Goal: Task Accomplishment & Management: Manage account settings

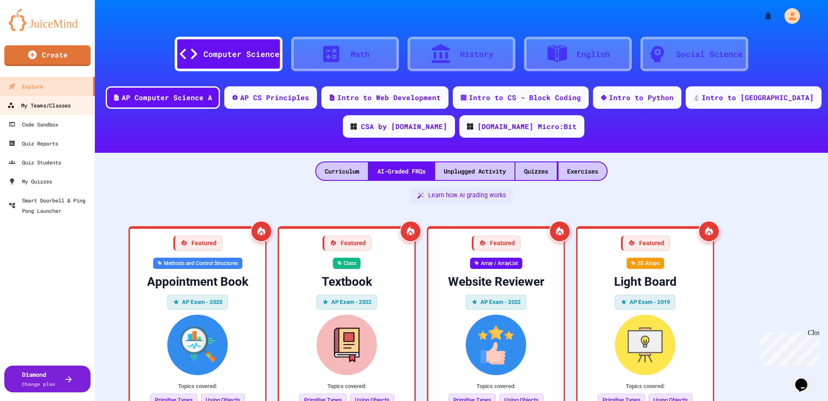
click at [55, 109] on div "My Teams/Classes" at bounding box center [38, 105] width 63 height 11
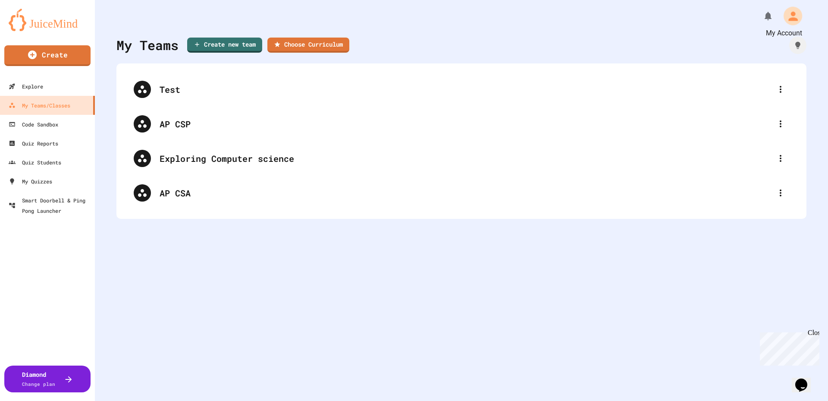
click at [786, 12] on icon "My Account" at bounding box center [793, 16] width 14 height 14
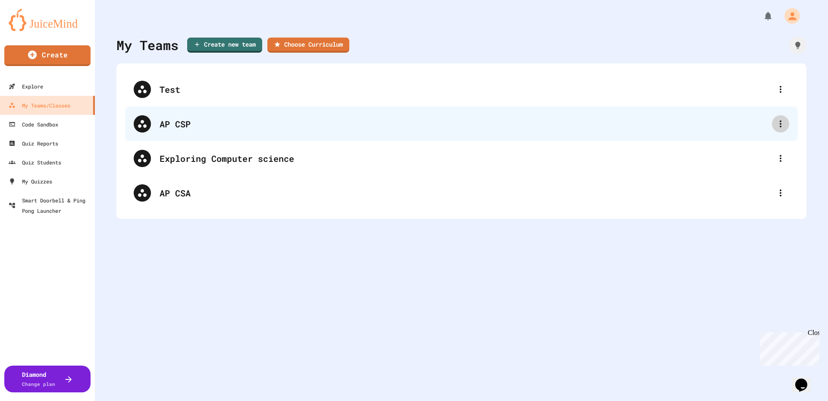
click at [772, 122] on div at bounding box center [780, 123] width 17 height 17
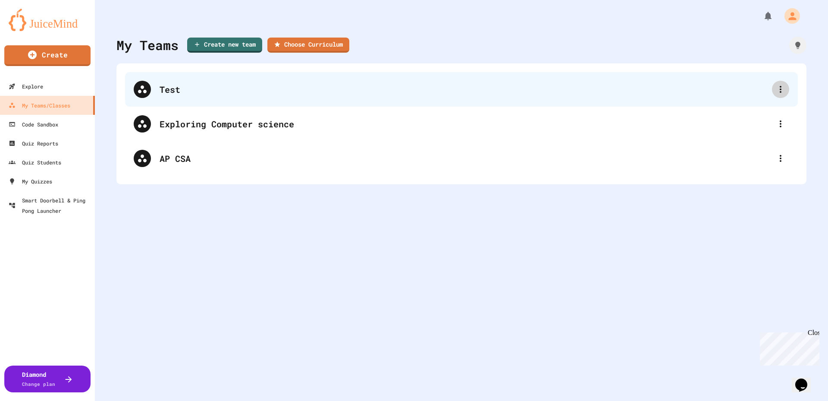
click at [776, 86] on icon at bounding box center [781, 89] width 10 height 10
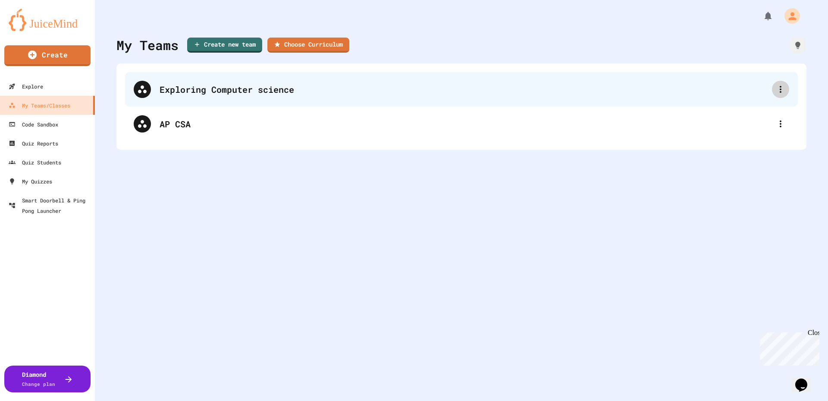
click at [776, 90] on icon at bounding box center [781, 89] width 10 height 10
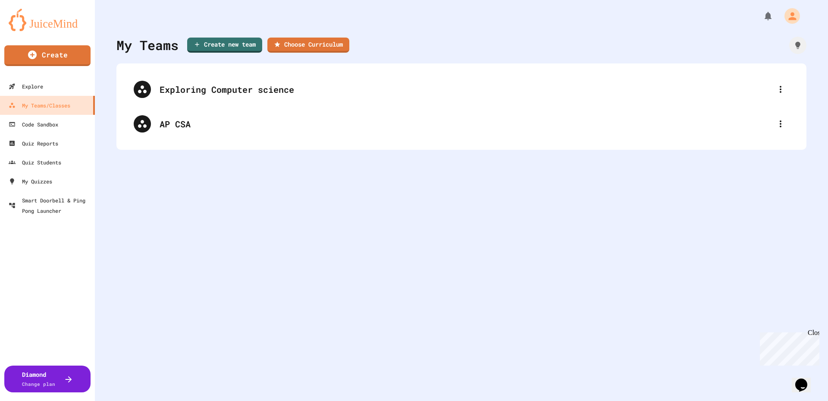
type input "**********"
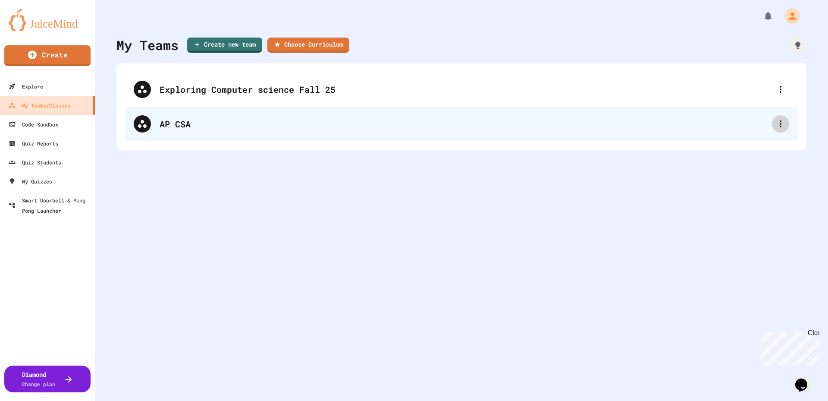
click at [780, 122] on icon at bounding box center [781, 123] width 2 height 7
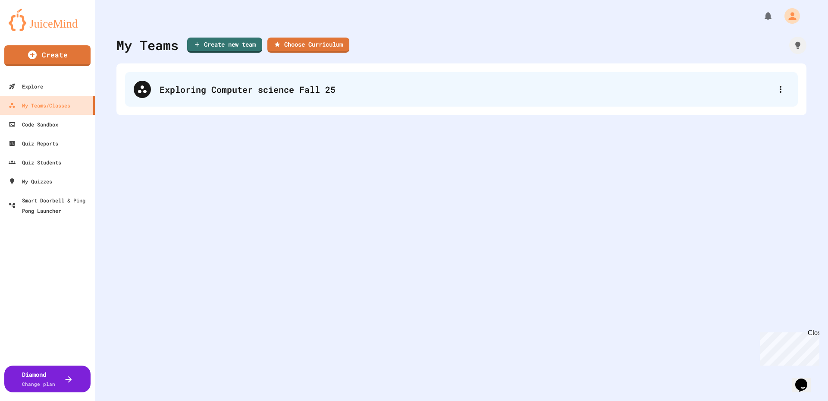
click at [279, 83] on div "Exploring Computer science Fall 25" at bounding box center [466, 89] width 613 height 13
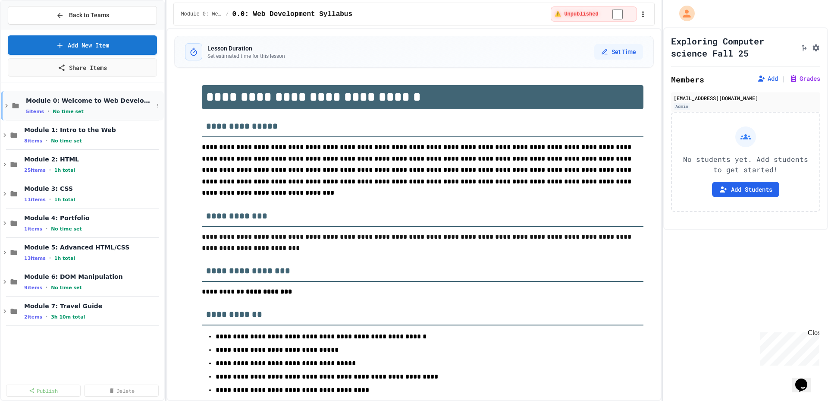
click at [5, 112] on div "Module 0: Welcome to Web Development 5 items • No time set" at bounding box center [82, 105] width 163 height 29
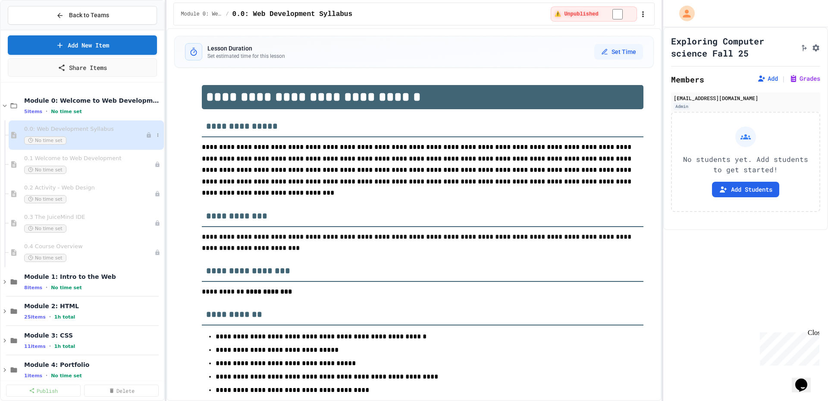
click at [50, 141] on span "No time set" at bounding box center [45, 140] width 42 height 8
click at [66, 138] on div "No time set" at bounding box center [85, 140] width 122 height 8
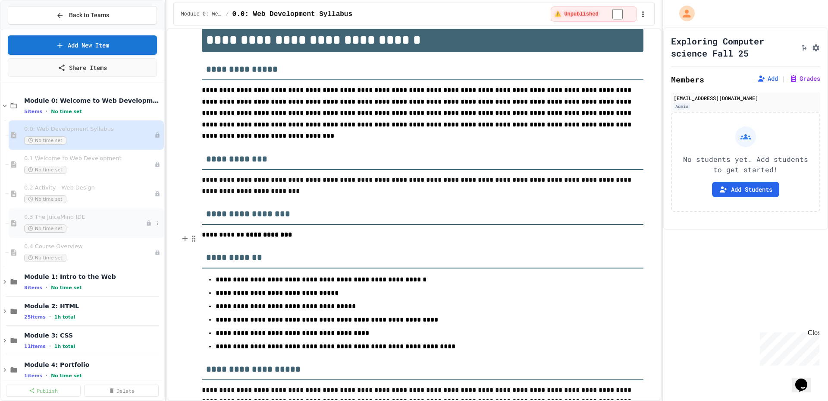
scroll to position [86, 0]
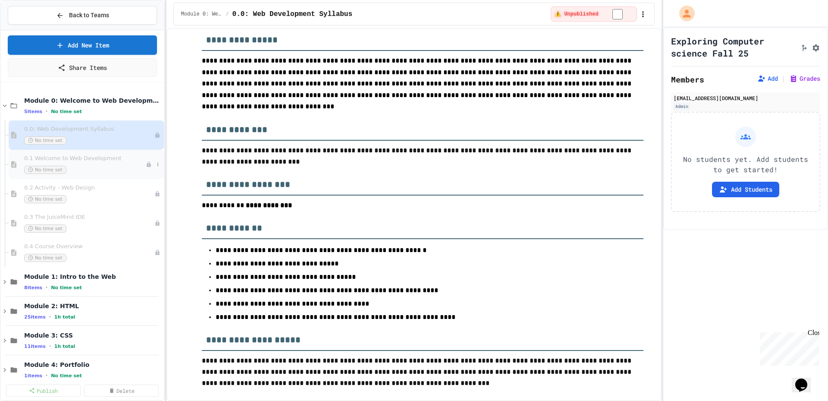
click at [108, 151] on div "0.1 Welcome to Web Development No time set" at bounding box center [86, 164] width 155 height 29
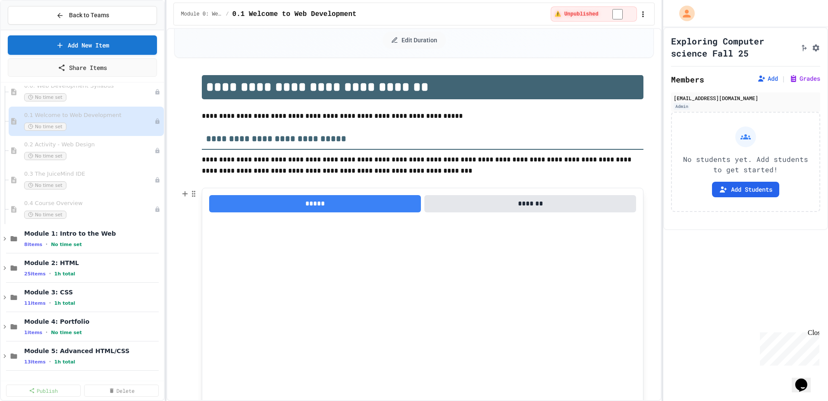
scroll to position [86, 0]
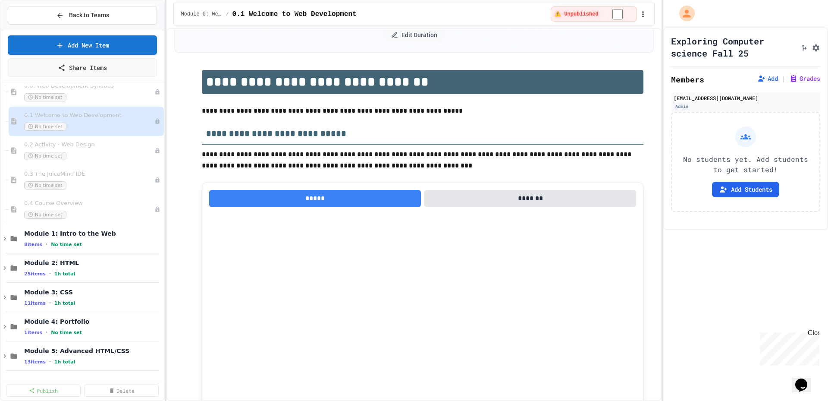
click at [343, 199] on button "*****" at bounding box center [315, 198] width 212 height 17
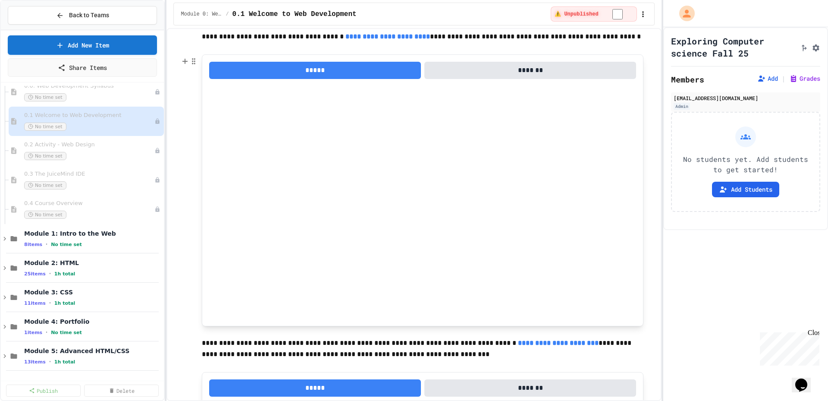
scroll to position [690, 0]
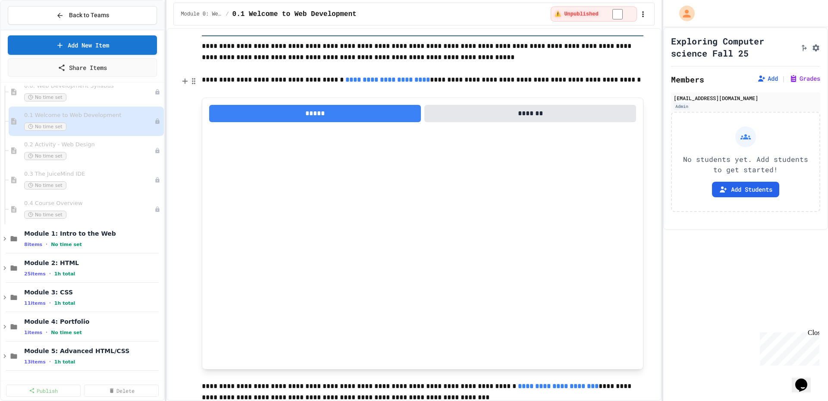
click at [395, 82] on link "**********" at bounding box center [388, 79] width 85 height 6
click at [426, 61] on link "[URL][DOMAIN_NAME]" at bounding box center [404, 61] width 61 height 9
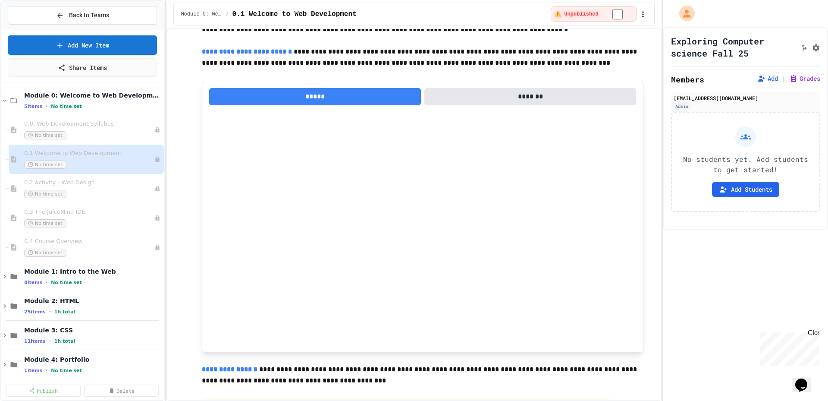
scroll to position [0, 0]
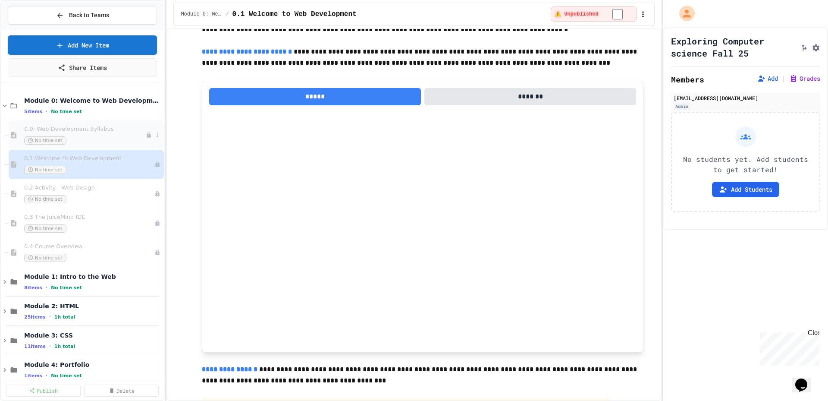
click at [69, 129] on span "0.0: Web Development Syllabus" at bounding box center [85, 129] width 122 height 7
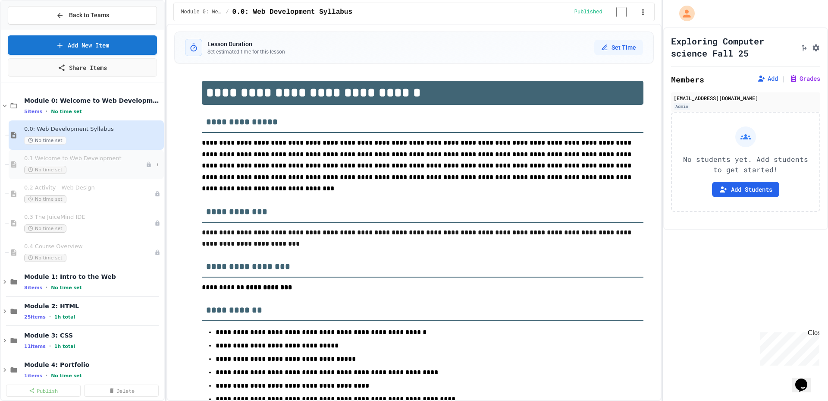
click at [111, 175] on div "0.1 Welcome to Web Development No time set" at bounding box center [86, 164] width 155 height 29
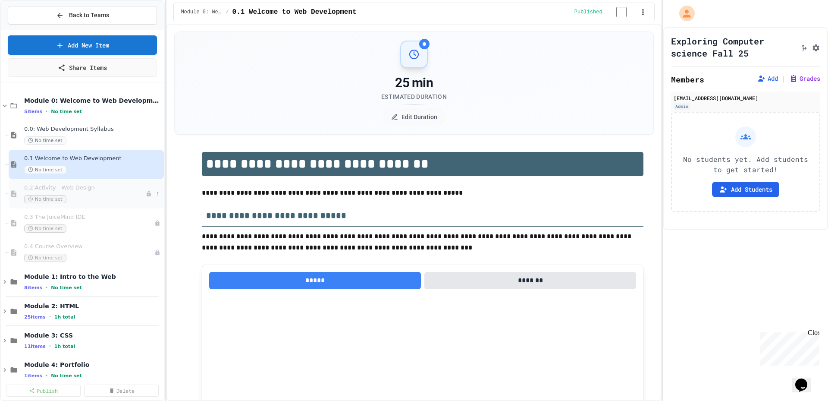
click at [83, 201] on div "No time set" at bounding box center [85, 199] width 122 height 8
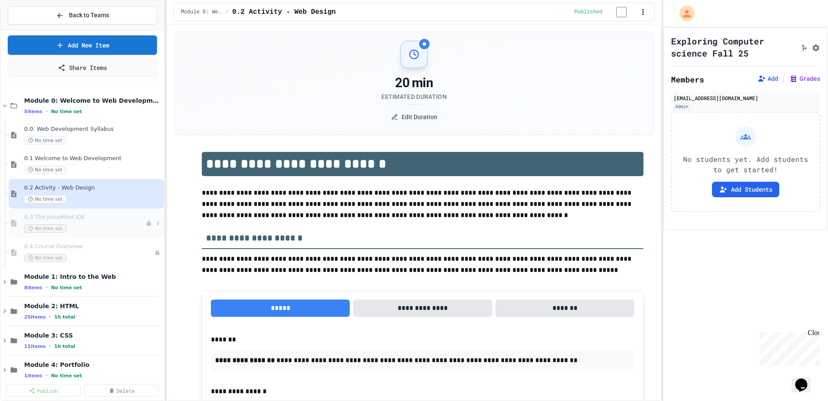
click at [92, 223] on div "0.3 The JuiceMind IDE No time set" at bounding box center [85, 223] width 122 height 19
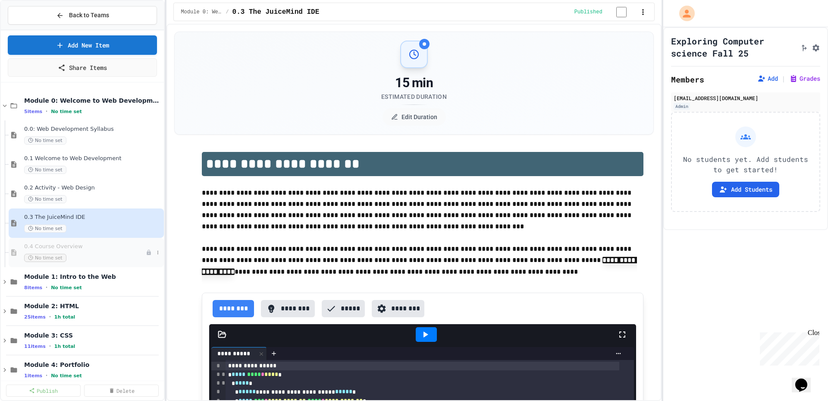
click at [63, 247] on span "0.4 Course Overview" at bounding box center [85, 246] width 122 height 7
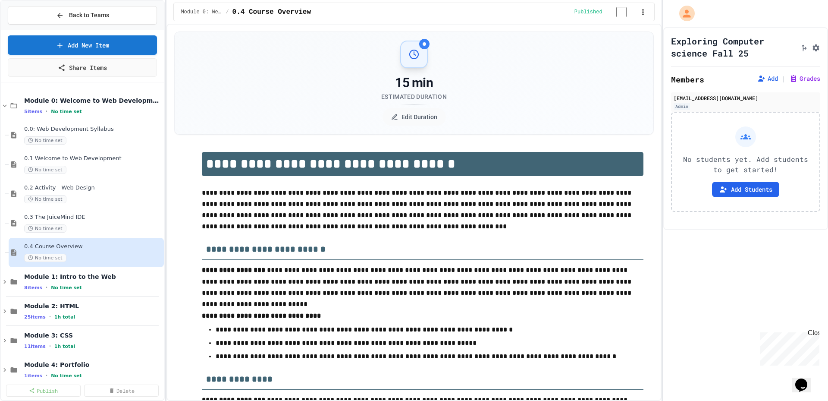
drag, startPoint x: 746, startPoint y: 184, endPoint x: 673, endPoint y: 184, distance: 72.5
click at [673, 184] on div "No students yet. Add students to get started! Add Students" at bounding box center [745, 162] width 149 height 100
click at [1, 281] on icon at bounding box center [5, 282] width 8 height 8
click at [74, 309] on div "1.1 The Internet and its Impact on Society No time set" at bounding box center [85, 311] width 122 height 19
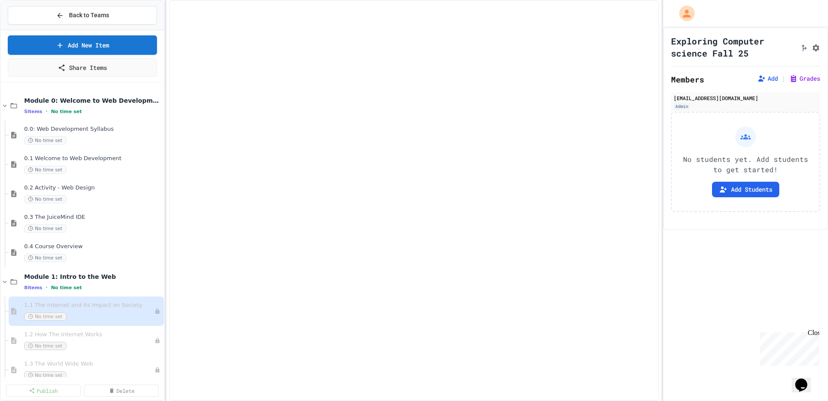
select select "***"
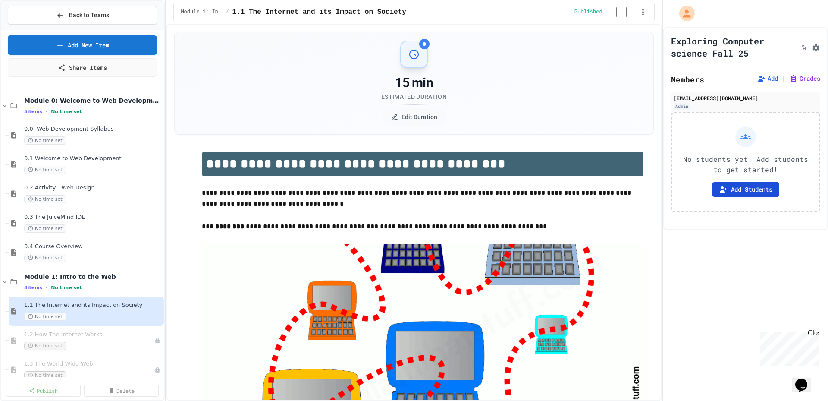
click at [727, 184] on button "Add Students" at bounding box center [745, 190] width 67 height 16
click at [640, 7] on button "button" at bounding box center [643, 12] width 9 height 10
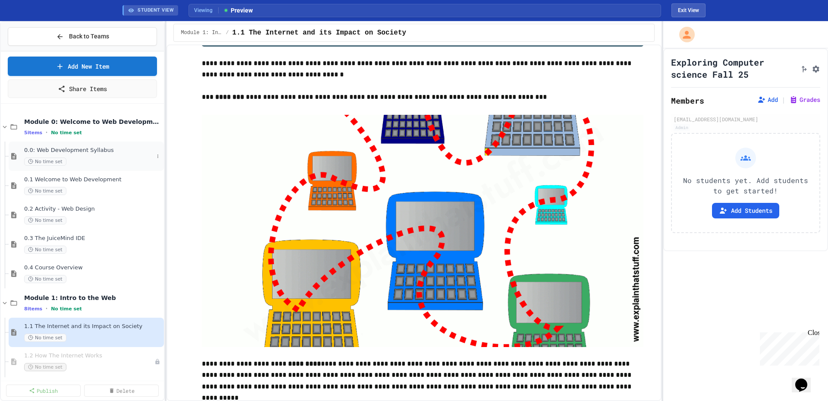
click at [119, 153] on span "0.0: Web Development Syllabus" at bounding box center [88, 150] width 129 height 7
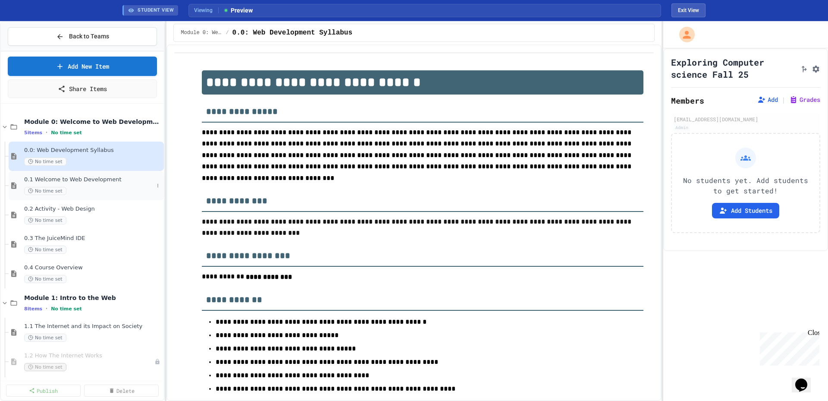
click at [72, 194] on div "No time set" at bounding box center [88, 191] width 129 height 8
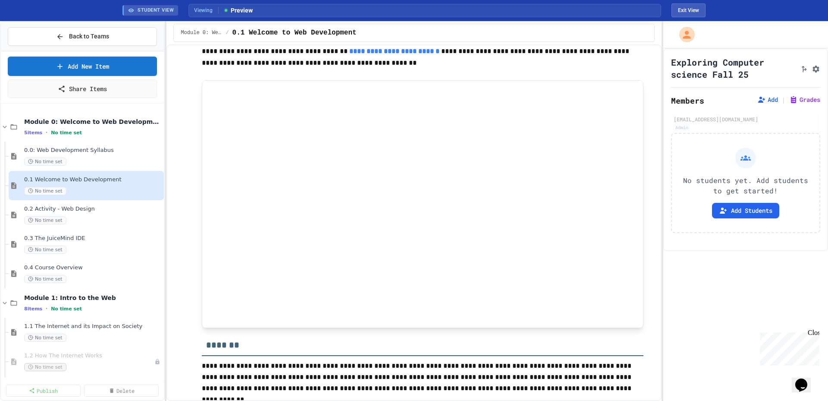
scroll to position [3235, 0]
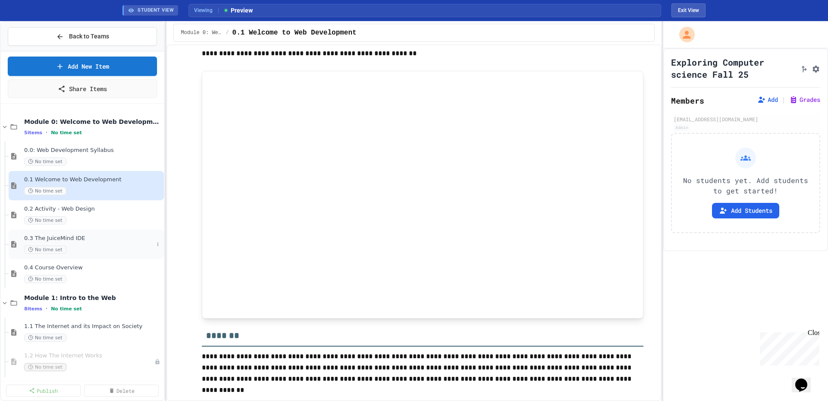
click at [66, 239] on span "0.3 The JuiceMind IDE" at bounding box center [88, 238] width 129 height 7
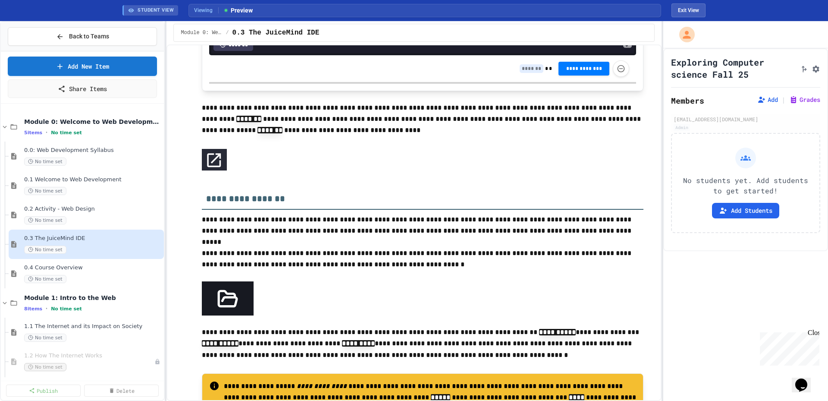
scroll to position [640, 0]
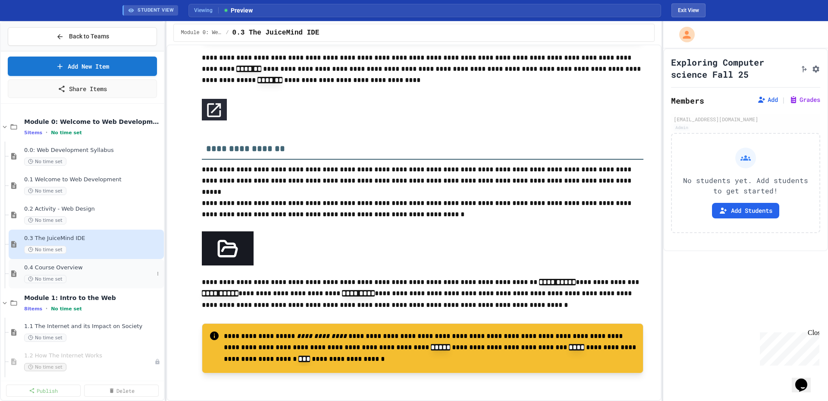
click at [88, 271] on span "0.4 Course Overview" at bounding box center [88, 267] width 129 height 7
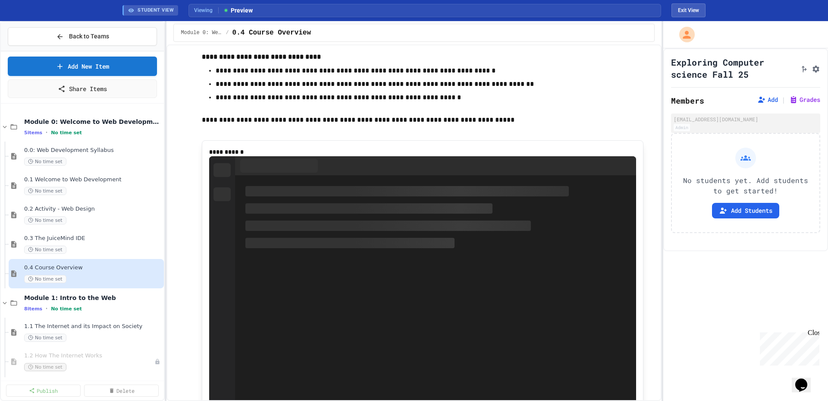
scroll to position [475, 0]
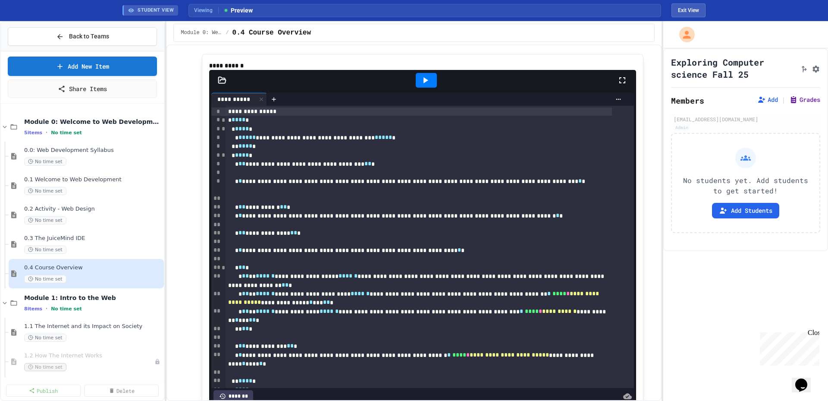
click at [794, 97] on button "Grades" at bounding box center [805, 99] width 31 height 9
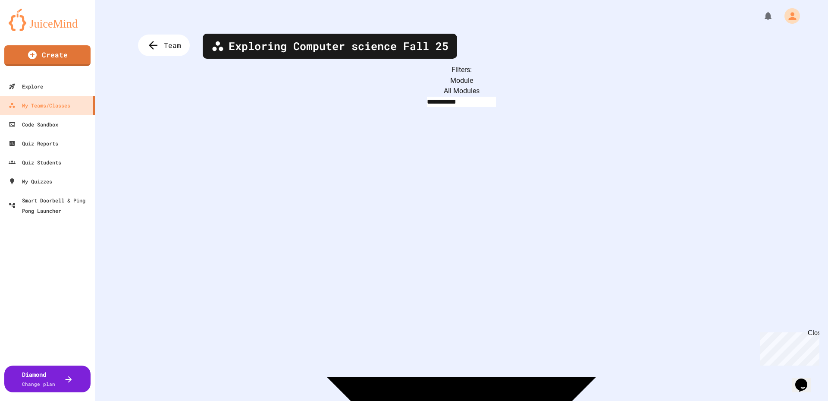
click at [222, 90] on body "**********" at bounding box center [414, 200] width 828 height 401
type input "**********"
click at [168, 44] on span "Team" at bounding box center [173, 45] width 19 height 11
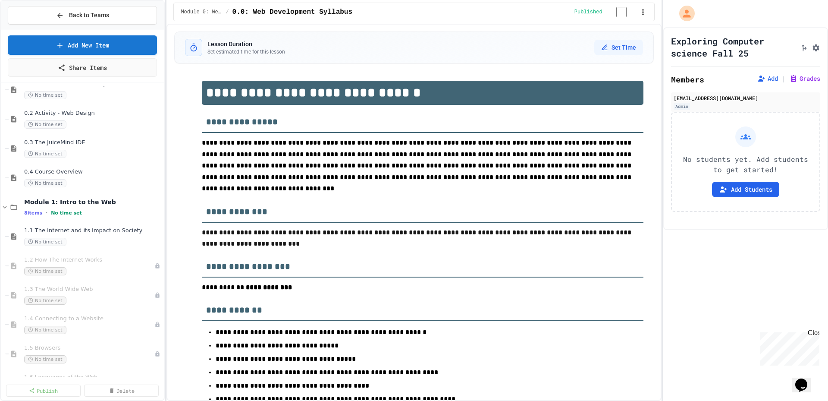
scroll to position [86, 0]
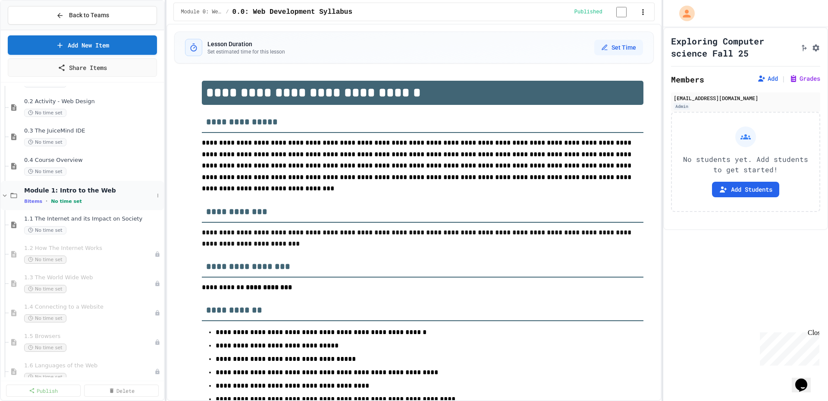
click at [27, 190] on span "Module 1: Intro to the Web" at bounding box center [88, 190] width 129 height 8
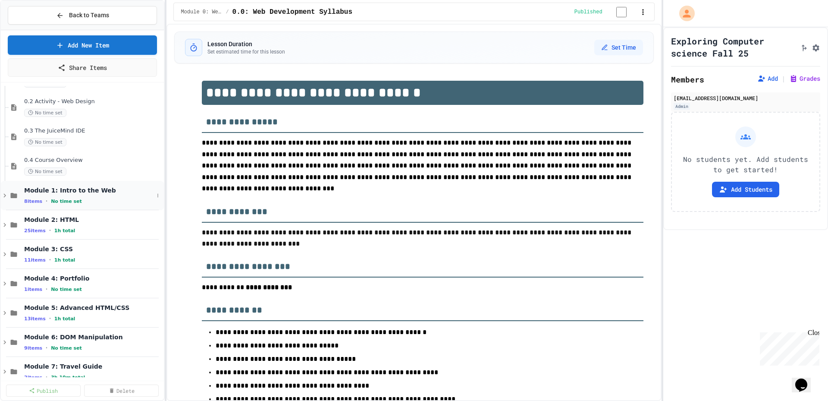
click at [27, 186] on span "Module 1: Intro to the Web" at bounding box center [88, 190] width 129 height 8
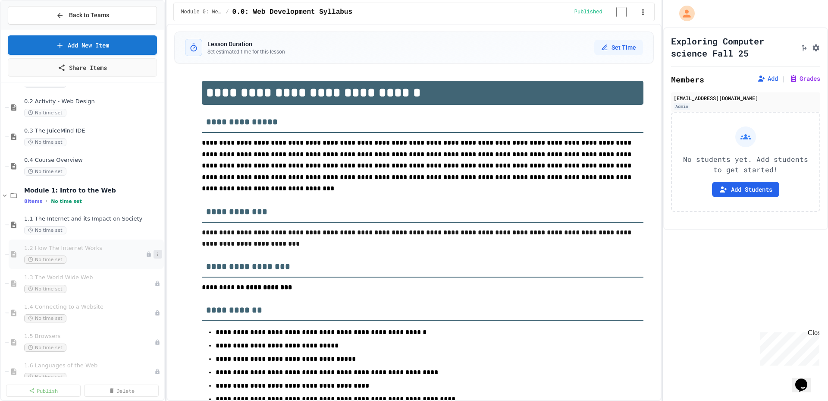
click at [154, 253] on button at bounding box center [158, 254] width 9 height 9
click at [132, 299] on button "Publish" at bounding box center [133, 301] width 66 height 16
click at [155, 281] on icon at bounding box center [157, 283] width 5 height 5
click at [125, 333] on button "Publish" at bounding box center [133, 331] width 66 height 16
click at [155, 311] on icon at bounding box center [157, 312] width 5 height 5
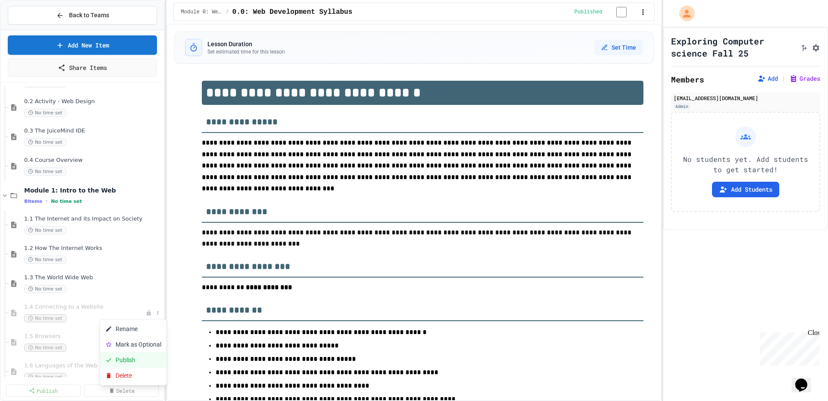
click at [134, 366] on button "Publish" at bounding box center [133, 360] width 66 height 16
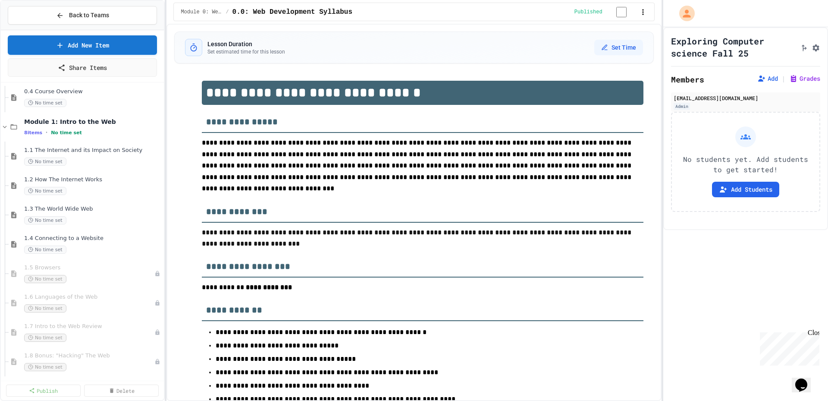
scroll to position [173, 0]
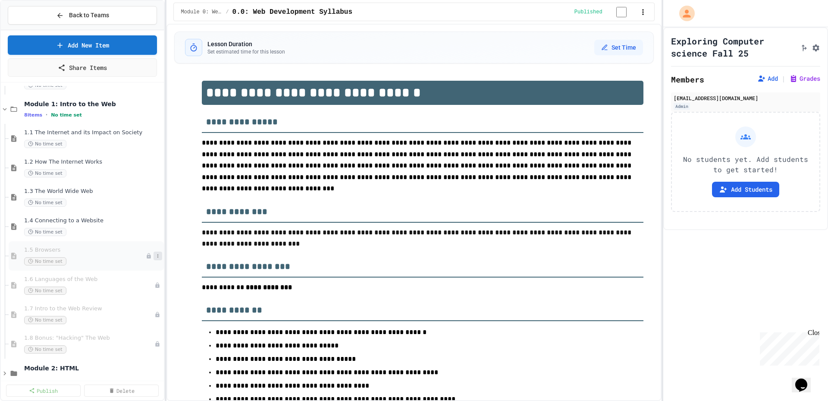
click at [155, 258] on icon at bounding box center [157, 255] width 5 height 5
click at [151, 304] on button "Publish" at bounding box center [133, 303] width 66 height 16
click at [155, 286] on icon at bounding box center [157, 285] width 5 height 5
click at [147, 329] on button "Publish" at bounding box center [133, 332] width 66 height 16
click at [155, 313] on icon at bounding box center [157, 314] width 5 height 5
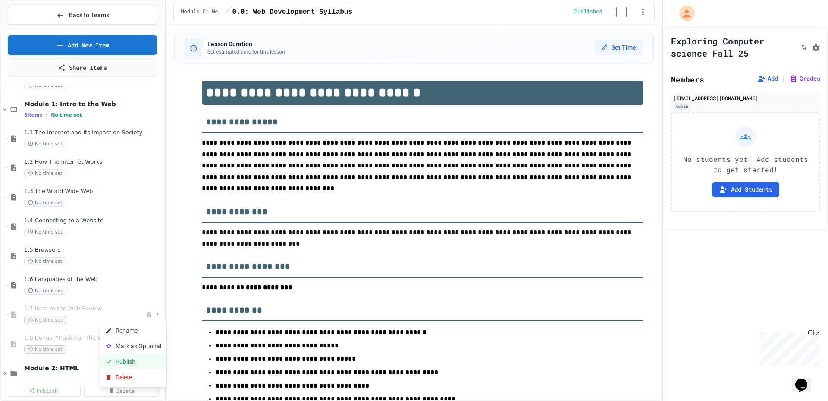
click at [130, 356] on button "Publish" at bounding box center [133, 362] width 66 height 16
click at [155, 345] on icon at bounding box center [157, 343] width 5 height 5
click at [136, 364] on button "Publish" at bounding box center [133, 369] width 66 height 16
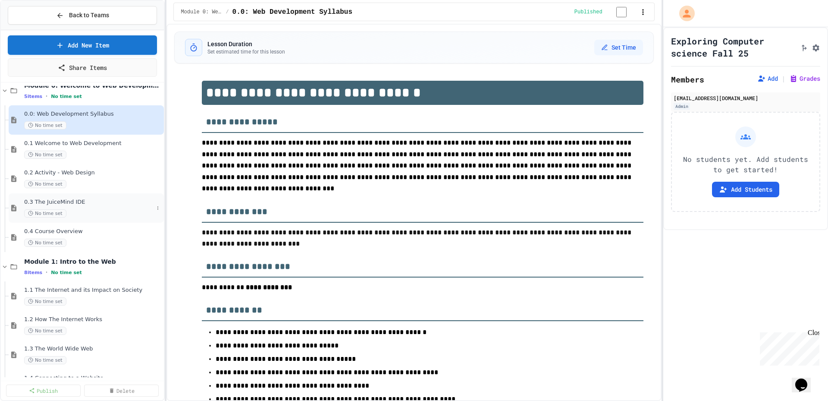
scroll to position [0, 0]
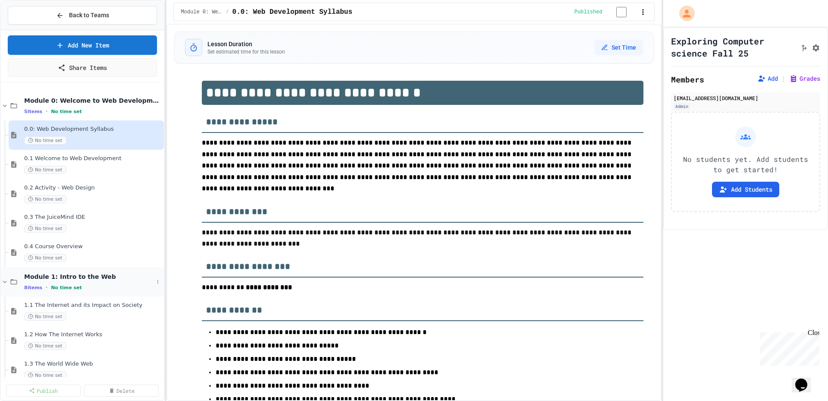
click at [9, 280] on icon at bounding box center [14, 282] width 10 height 8
click at [5, 103] on icon at bounding box center [5, 106] width 8 height 8
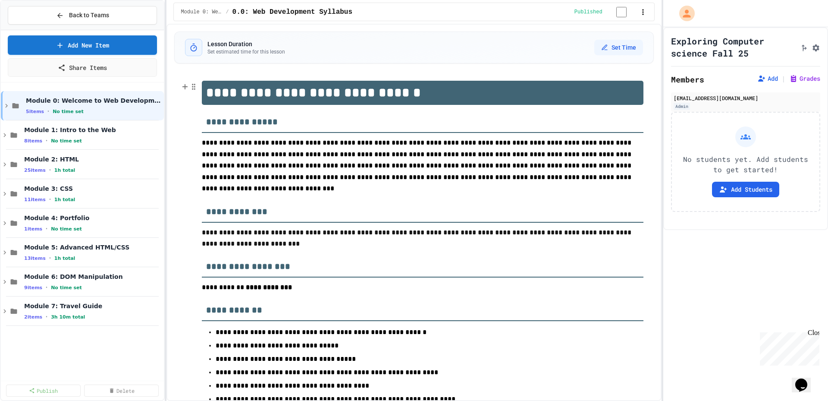
click at [127, 4] on div "Back to Teams" at bounding box center [82, 15] width 163 height 29
click at [125, 13] on button "Back to Teams" at bounding box center [82, 15] width 149 height 19
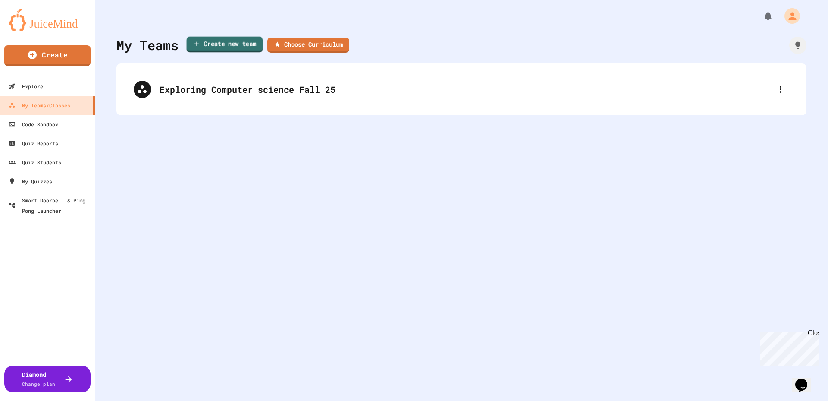
click at [223, 40] on link "Create new team" at bounding box center [225, 45] width 76 height 16
type input "**********"
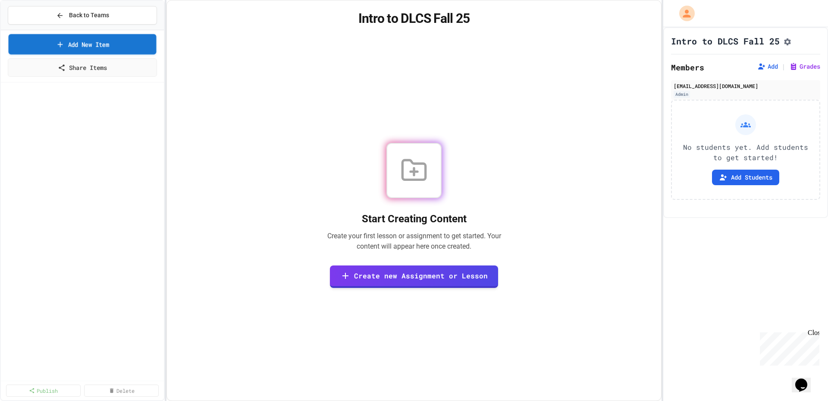
click at [133, 50] on link "Add New Item" at bounding box center [83, 44] width 148 height 20
select select "**********"
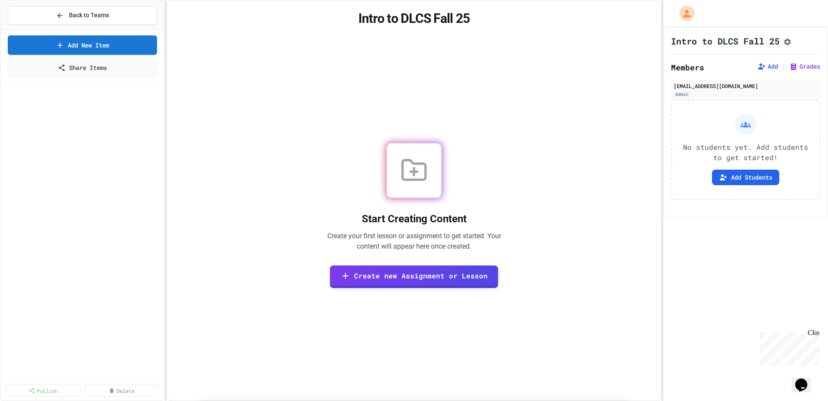
click at [113, 9] on button "Back to Teams" at bounding box center [82, 15] width 149 height 19
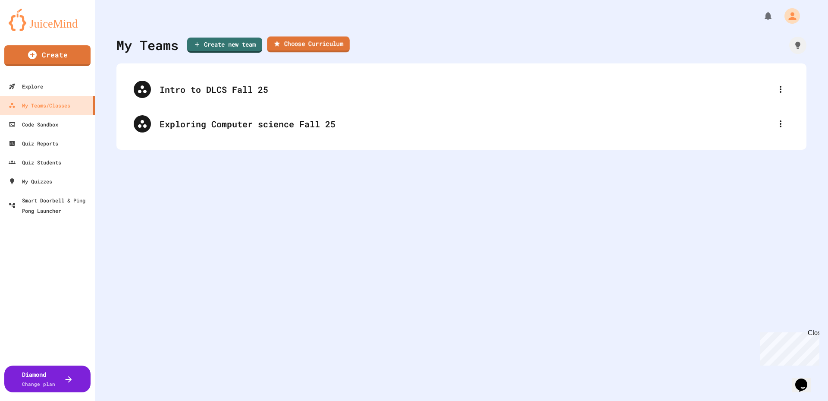
click at [300, 41] on link "Choose Curriculum" at bounding box center [308, 45] width 83 height 16
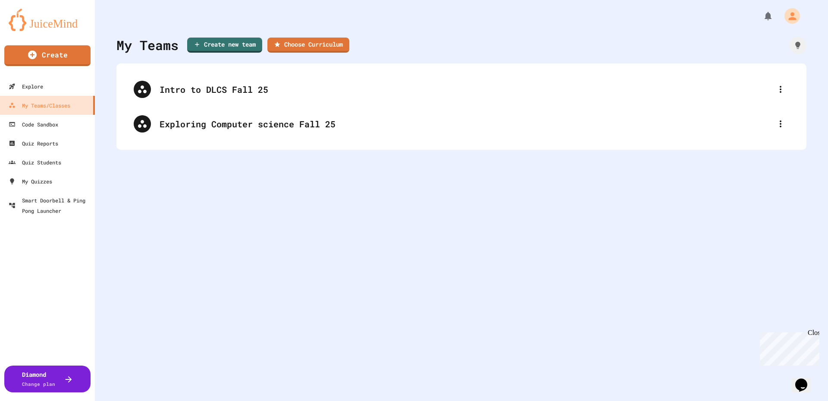
type input "**********"
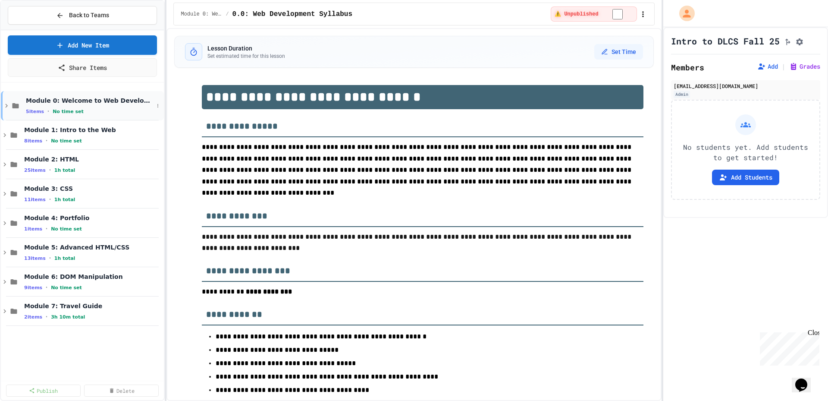
click at [7, 108] on icon at bounding box center [7, 106] width 8 height 8
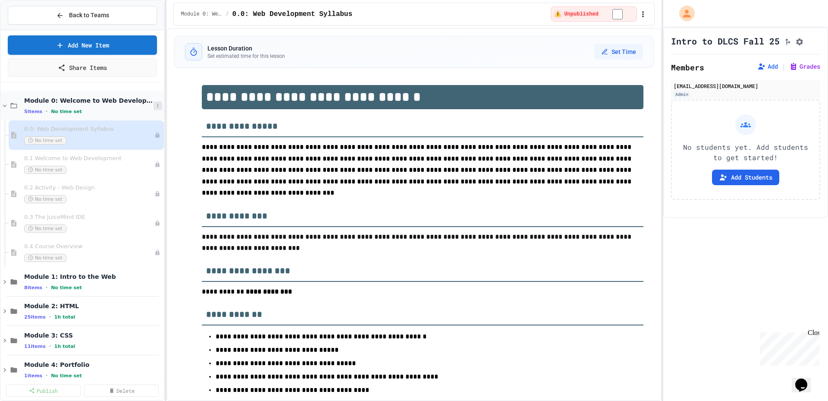
click at [155, 105] on icon at bounding box center [157, 105] width 5 height 5
click at [142, 150] on button "Publish All (5)" at bounding box center [128, 153] width 57 height 16
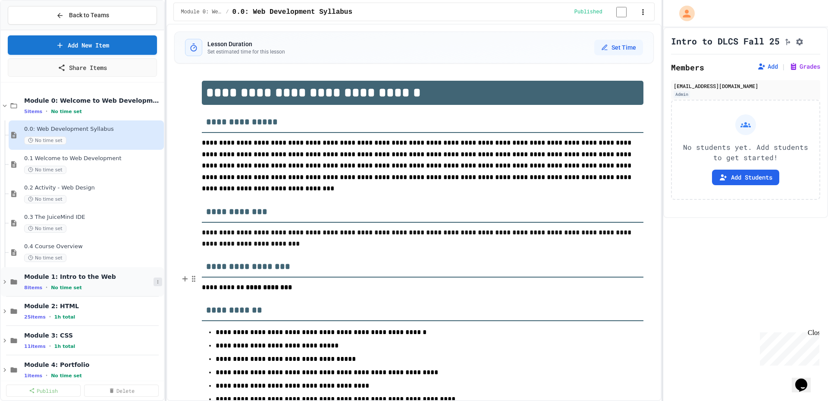
click at [155, 281] on icon at bounding box center [157, 281] width 5 height 5
click at [139, 327] on button "Publish All (8)" at bounding box center [128, 329] width 57 height 16
click at [726, 185] on button "Add Students" at bounding box center [745, 178] width 67 height 16
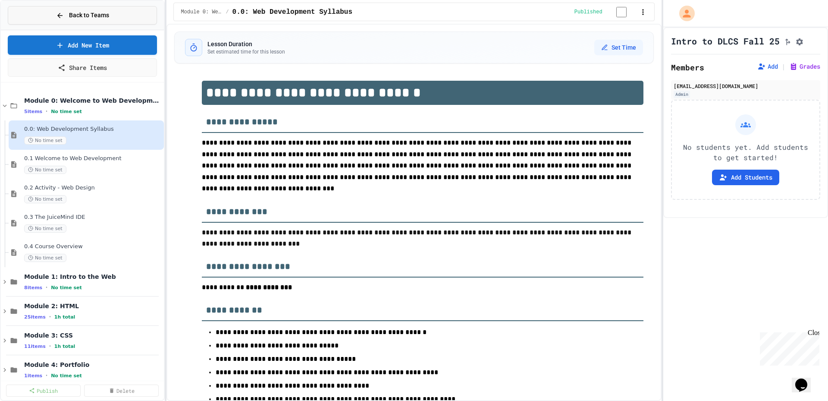
click at [123, 19] on button "Back to Teams" at bounding box center [82, 15] width 149 height 19
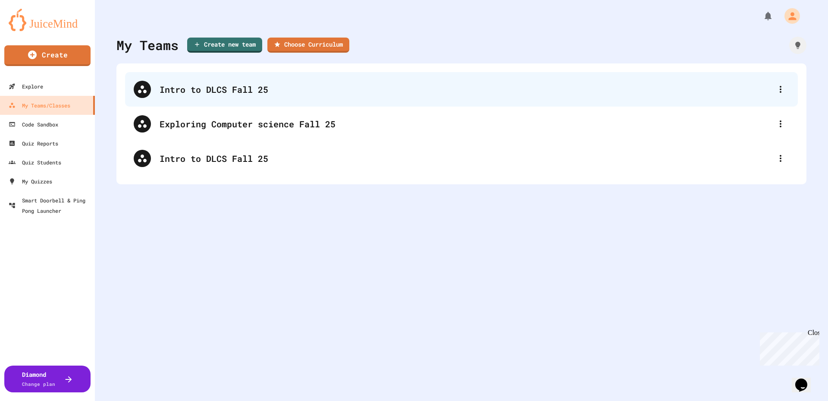
click at [711, 79] on div "Intro to DLCS Fall 25" at bounding box center [461, 89] width 673 height 35
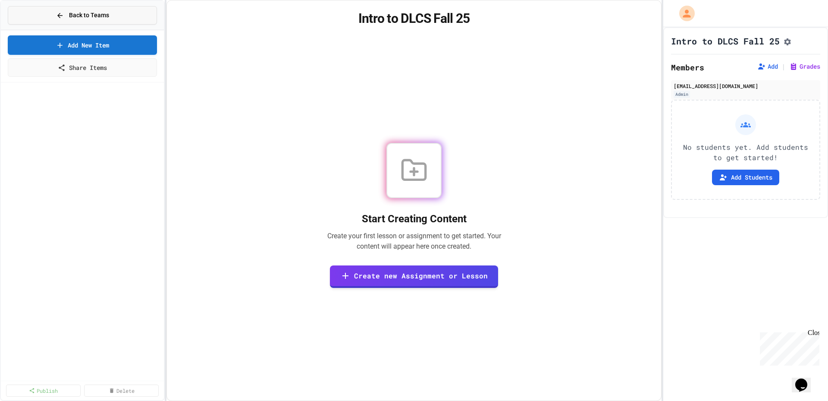
click at [34, 16] on button "Back to Teams" at bounding box center [82, 15] width 149 height 19
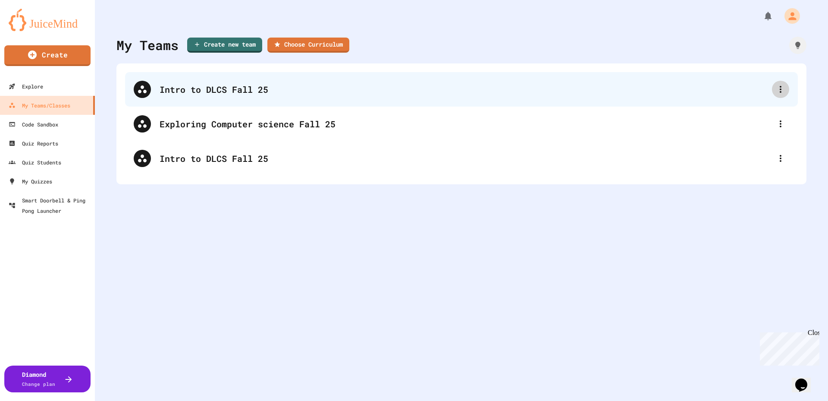
click at [776, 94] on icon at bounding box center [781, 89] width 10 height 10
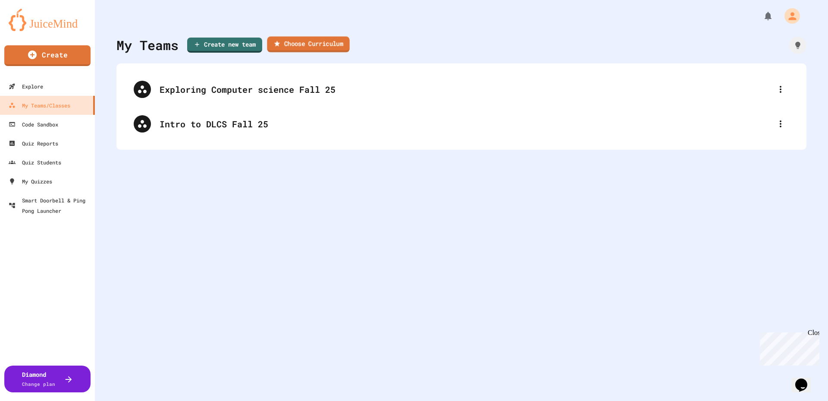
click at [305, 49] on link "Choose Curriculum" at bounding box center [308, 44] width 82 height 16
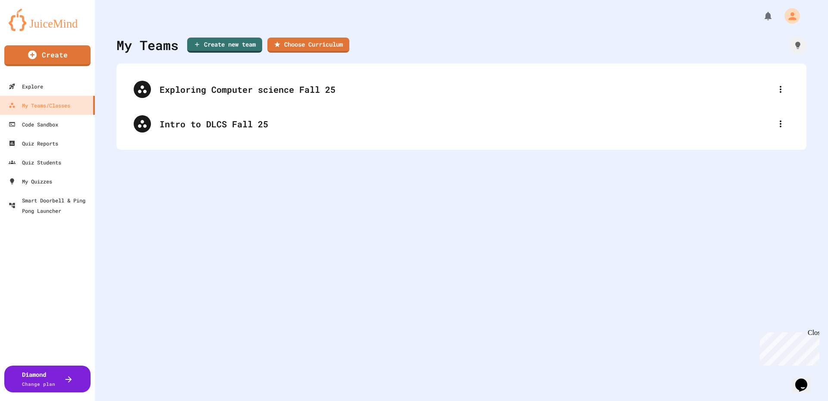
type input "**********"
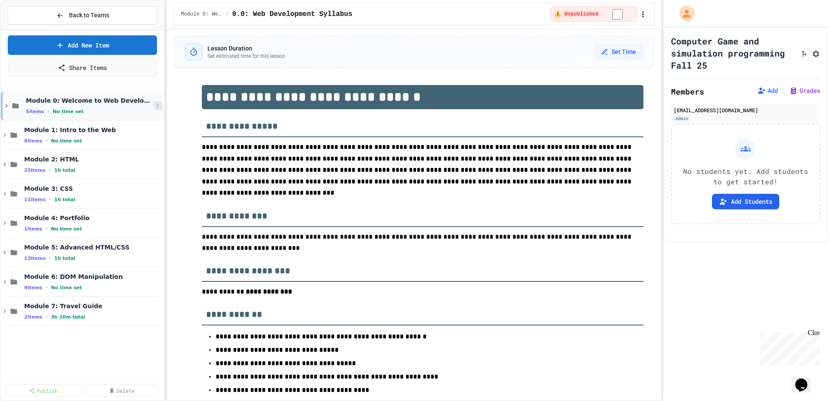
click at [158, 108] on button at bounding box center [158, 105] width 9 height 9
click at [154, 149] on button "Publish All (5)" at bounding box center [135, 153] width 57 height 16
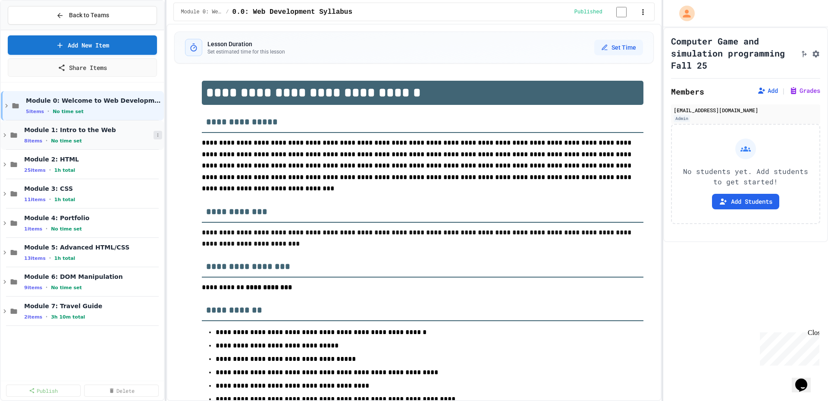
click at [162, 134] on button at bounding box center [158, 135] width 9 height 9
click at [145, 186] on button "Publish All (8)" at bounding box center [135, 182] width 57 height 16
click at [713, 199] on button "Add Students" at bounding box center [745, 202] width 67 height 16
